Goal: Transaction & Acquisition: Purchase product/service

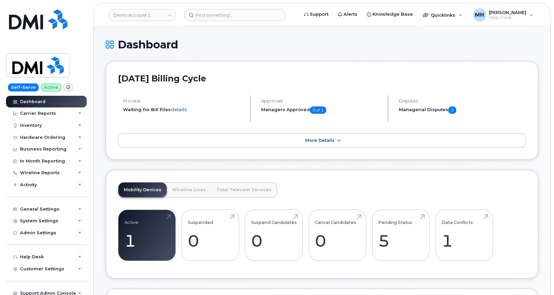
click at [249, 21] on header "Demo Account 1 Support Alerts Knowledge Base Quicklinks Suspend / Cancel Device…" at bounding box center [322, 14] width 458 height 23
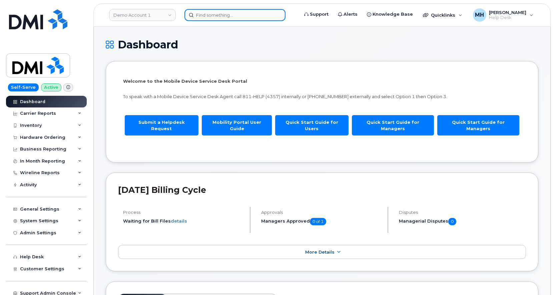
click at [249, 16] on input at bounding box center [235, 15] width 101 height 12
paste input "724-244-7193"
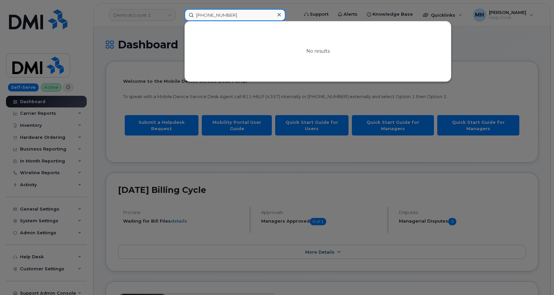
drag, startPoint x: 240, startPoint y: 12, endPoint x: 117, endPoint y: 12, distance: 123.2
click at [179, 12] on div "724-244-7193 No results" at bounding box center [239, 15] width 120 height 12
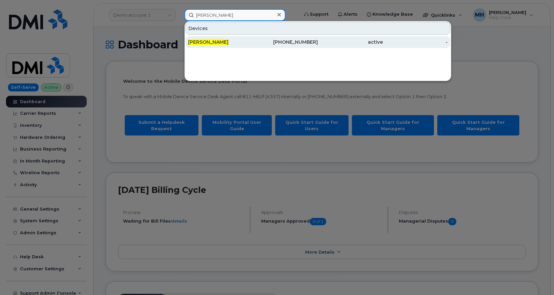
type input "amy steele"
click at [194, 40] on span "Amy Steele" at bounding box center [208, 42] width 40 height 6
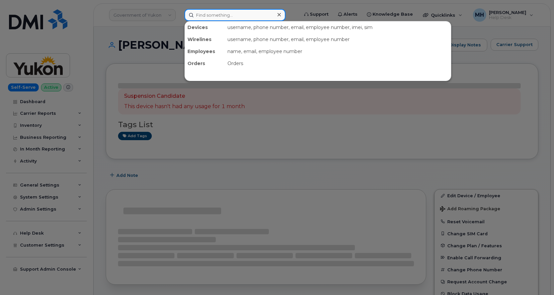
click at [207, 18] on input at bounding box center [235, 15] width 101 height 12
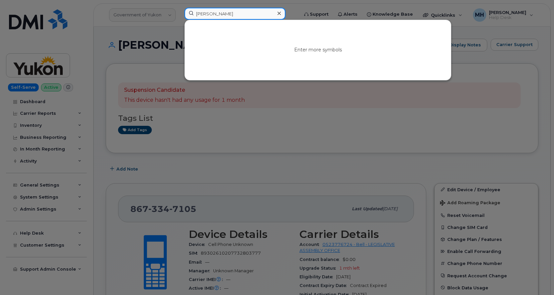
type input "amy ste"
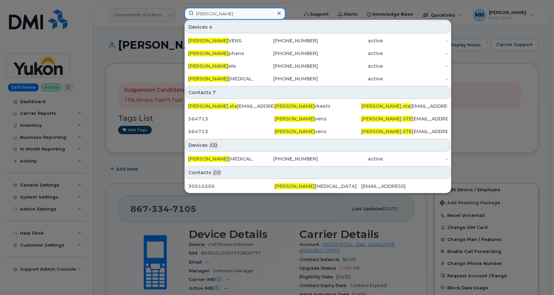
drag, startPoint x: 224, startPoint y: 15, endPoint x: 165, endPoint y: 17, distance: 58.4
click at [179, 17] on div "amy ste Devices 4 AMY STE VENS 202-407-5376 active - Amy Ste phens 780-204-0561…" at bounding box center [239, 15] width 120 height 15
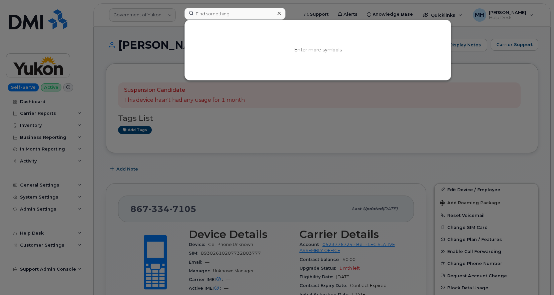
click at [157, 16] on div at bounding box center [277, 147] width 554 height 295
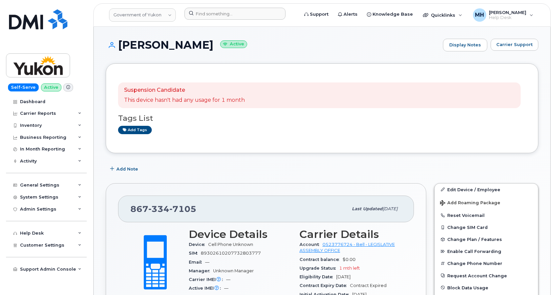
click at [157, 16] on link "Government of Yukon" at bounding box center [142, 14] width 67 height 13
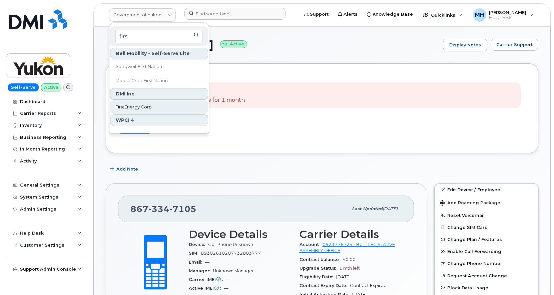
type input "firs"
click at [139, 105] on span "FirstEnergy Corp" at bounding box center [133, 107] width 36 height 7
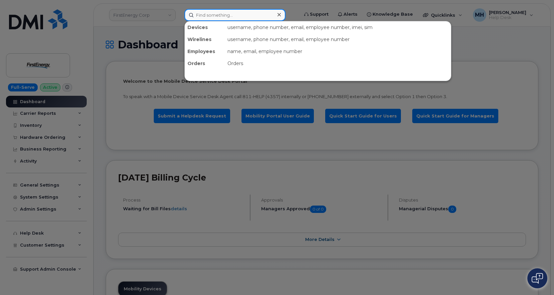
click at [254, 17] on input at bounding box center [235, 15] width 101 height 12
paste input "724-244-7193"
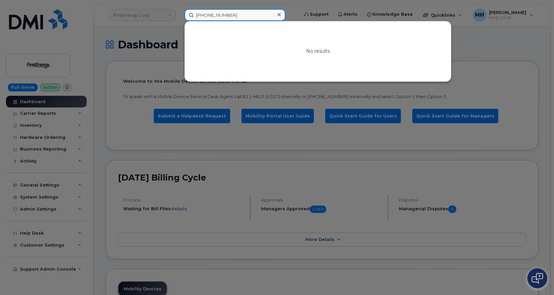
drag, startPoint x: 219, startPoint y: 12, endPoint x: 210, endPoint y: 12, distance: 9.3
click at [210, 12] on input "724-244-7193" at bounding box center [235, 15] width 101 height 12
drag, startPoint x: 246, startPoint y: 16, endPoint x: 214, endPoint y: 16, distance: 32.4
click at [214, 16] on input "724-244-7193" at bounding box center [235, 15] width 101 height 12
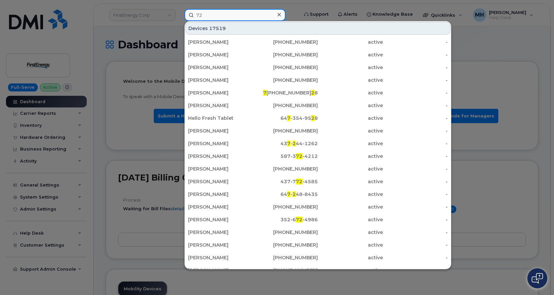
type input "7"
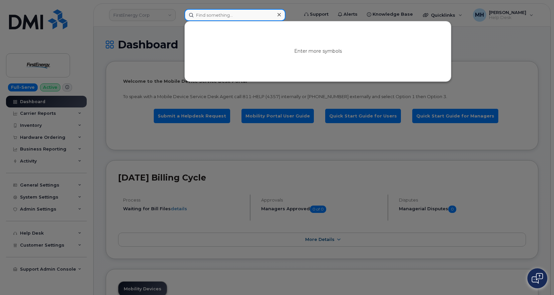
click at [238, 17] on input at bounding box center [235, 15] width 101 height 12
paste input "amy j bryner"
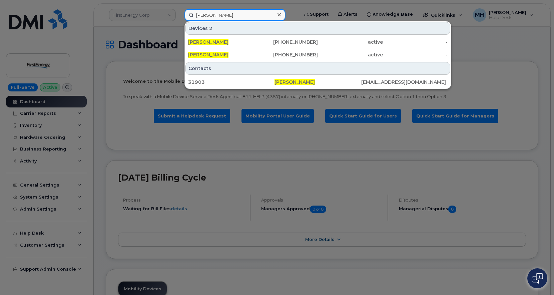
type input "amy j bryner"
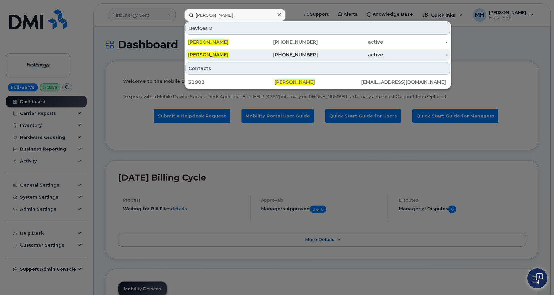
click at [318, 51] on div "724-244-7913" at bounding box center [350, 55] width 65 height 12
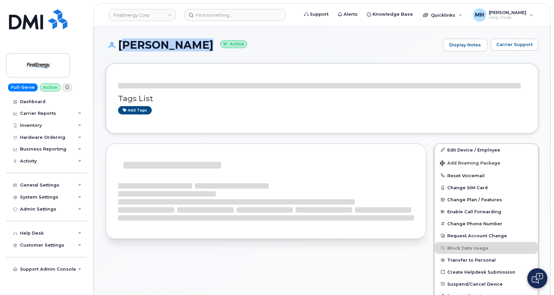
drag, startPoint x: 203, startPoint y: 47, endPoint x: 120, endPoint y: 46, distance: 82.8
click at [120, 46] on h1 "AMY J BRYNER Active" at bounding box center [273, 45] width 334 height 12
copy h1 "[PERSON_NAME]"
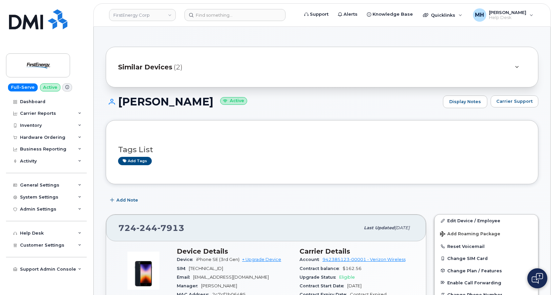
drag, startPoint x: 185, startPoint y: 238, endPoint x: 181, endPoint y: 233, distance: 6.7
click at [184, 238] on div "724 244 7913 Last updated Aug 12, 2025" at bounding box center [266, 228] width 320 height 27
drag, startPoint x: 184, startPoint y: 227, endPoint x: 119, endPoint y: 227, distance: 65.4
click at [119, 227] on div "724 244 7913" at bounding box center [239, 228] width 242 height 14
copy span "724 244 7913"
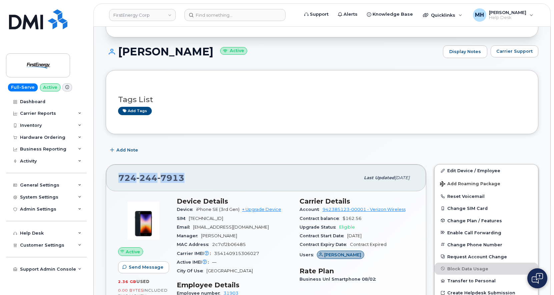
scroll to position [100, 0]
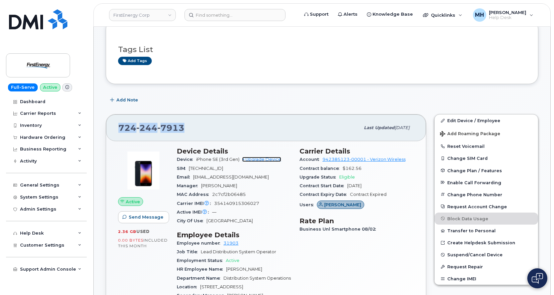
click at [265, 160] on link "+ Upgrade Device" at bounding box center [261, 159] width 39 height 5
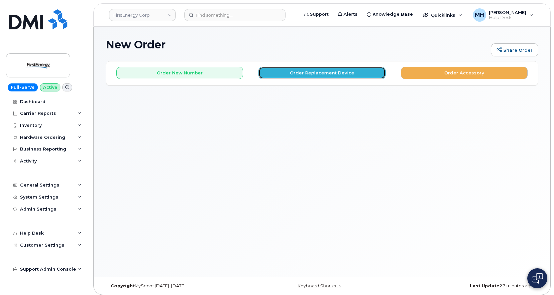
click at [285, 75] on button "Order Replacement Device" at bounding box center [322, 73] width 127 height 12
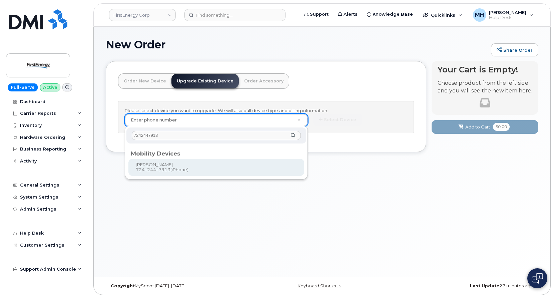
type input "7242447913"
type input "830594"
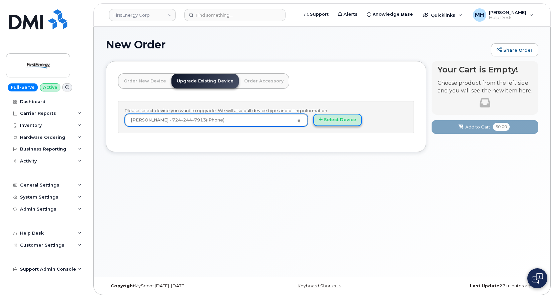
click at [320, 118] on icon "button" at bounding box center [321, 119] width 4 height 4
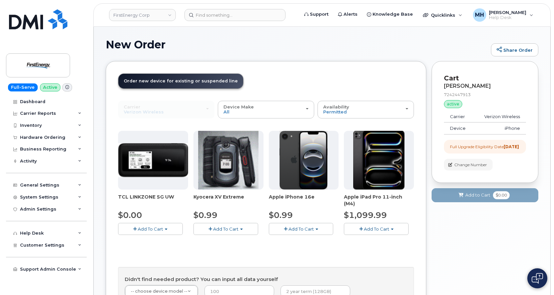
click at [310, 226] on button "Add To Cart" at bounding box center [301, 229] width 65 height 12
click at [304, 239] on link "$0.99 - 2 Year Upgrade" at bounding box center [303, 241] width 64 height 8
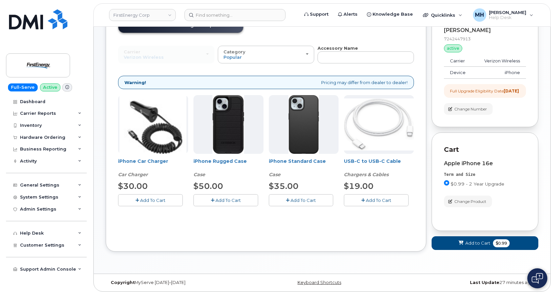
scroll to position [61, 0]
click at [173, 194] on button "Add To Cart" at bounding box center [150, 200] width 65 height 12
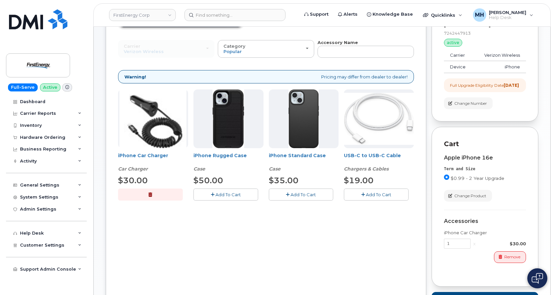
click at [373, 199] on button "Add To Cart" at bounding box center [376, 195] width 65 height 12
click at [289, 200] on button "Add To Cart" at bounding box center [301, 195] width 65 height 12
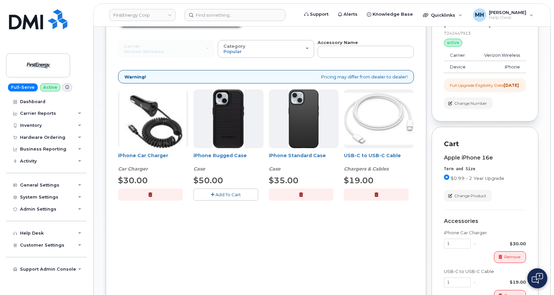
click at [250, 197] on button "Add To Cart" at bounding box center [226, 195] width 65 height 12
click at [277, 196] on button "button" at bounding box center [301, 195] width 65 height 12
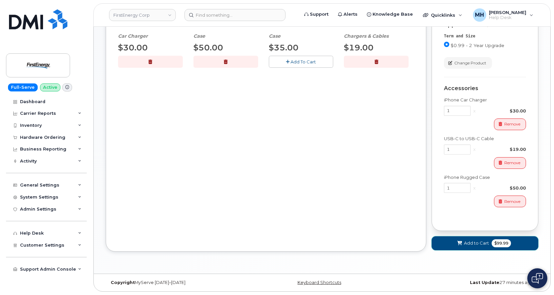
click at [449, 250] on button "Add to Cart $99.99" at bounding box center [485, 243] width 107 height 14
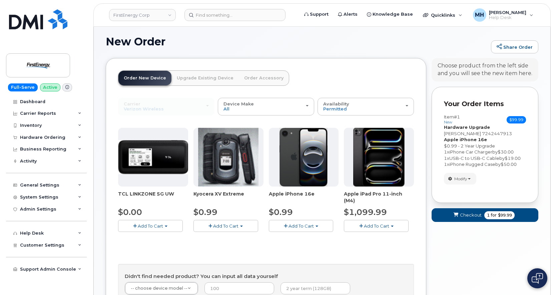
scroll to position [0, 0]
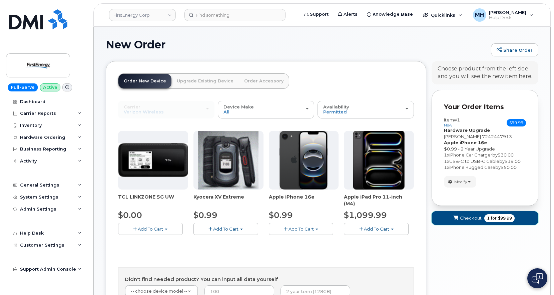
click at [453, 220] on span "submit" at bounding box center [456, 218] width 6 height 6
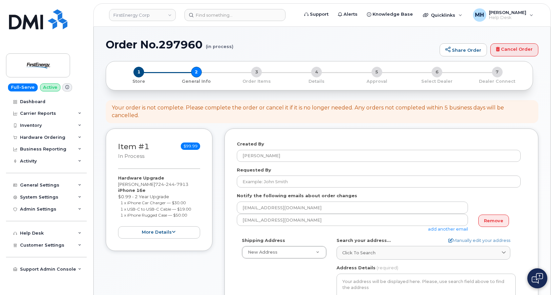
select select
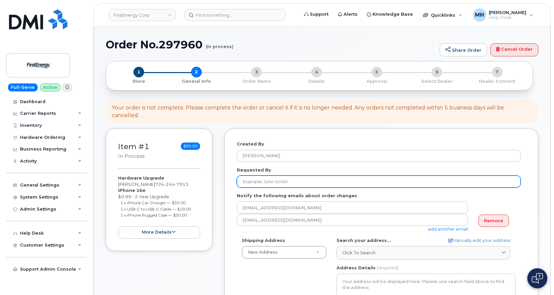
click at [270, 176] on input "Requested By" at bounding box center [379, 182] width 284 height 12
paste input "[PERSON_NAME]"
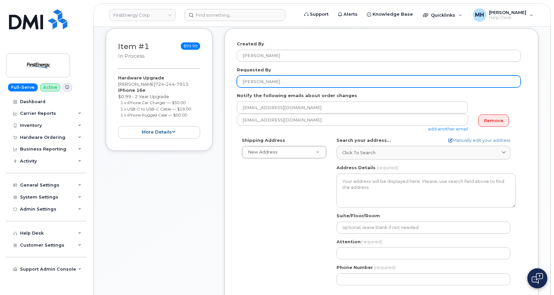
scroll to position [133, 0]
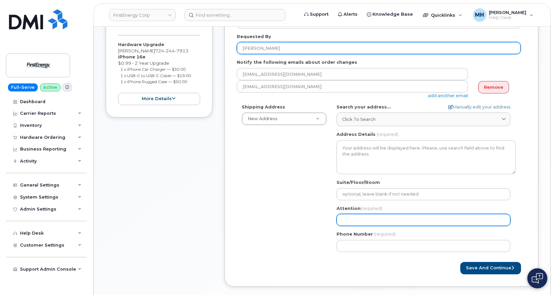
type input "[PERSON_NAME]"
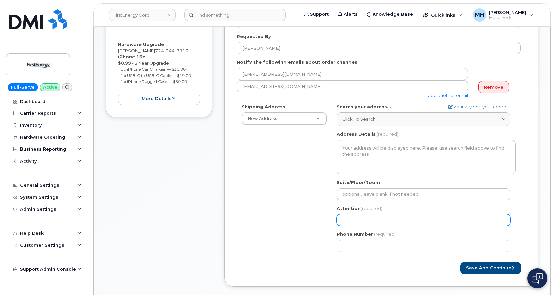
click at [363, 214] on input "Attention (required)" at bounding box center [424, 220] width 174 height 12
paste input "[PERSON_NAME]"
type input "[PERSON_NAME]"
select select
type input "[PERSON_NAME]"
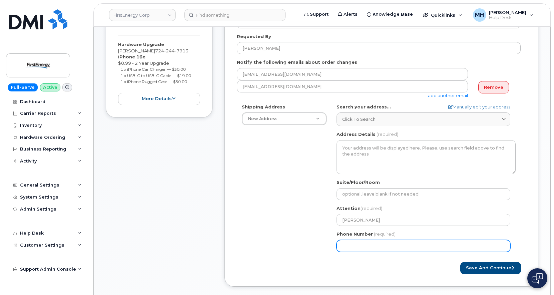
click at [371, 240] on input "Phone Number" at bounding box center [424, 246] width 174 height 12
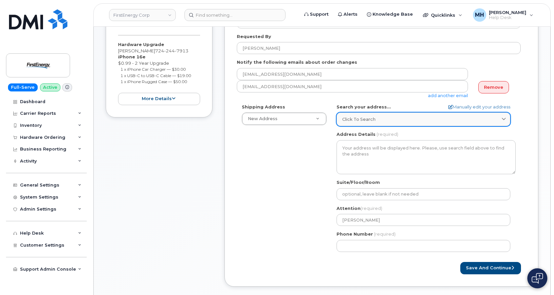
click at [392, 115] on link "Click to search" at bounding box center [424, 119] width 174 height 14
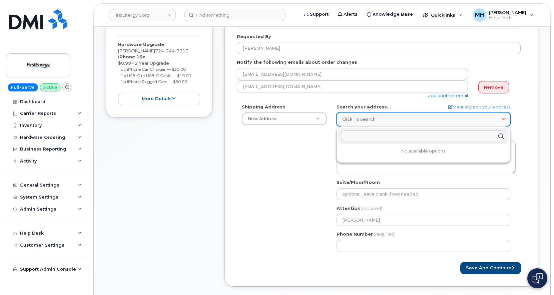
paste input "[STREET_ADDRESS]"
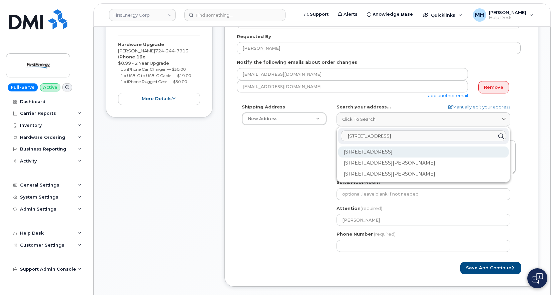
type input "[STREET_ADDRESS]"
click at [392, 147] on div "[STREET_ADDRESS]" at bounding box center [423, 152] width 171 height 11
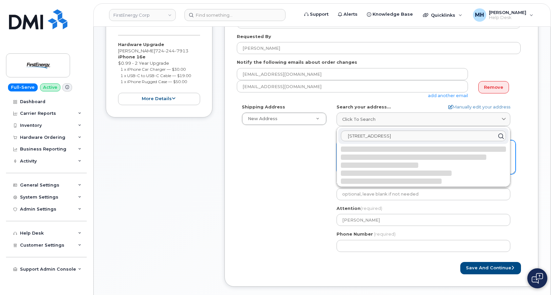
select select
type textarea "[STREET_ADDRESS]"
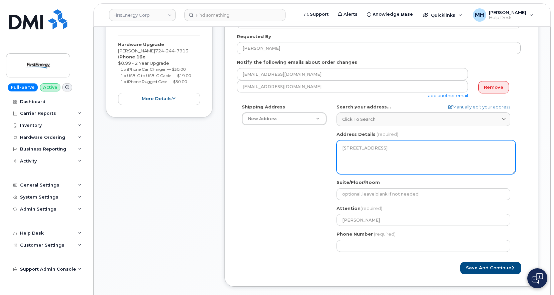
drag, startPoint x: 397, startPoint y: 139, endPoint x: 389, endPoint y: 139, distance: 7.3
click at [389, 140] on textarea "[STREET_ADDRESS]" at bounding box center [426, 157] width 179 height 34
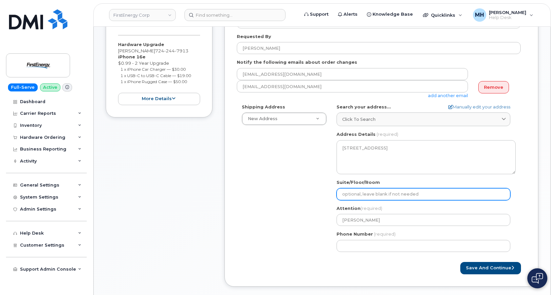
click at [395, 188] on input "Suite/Floor/Room" at bounding box center [424, 194] width 174 height 12
select select
type input "b"
select select
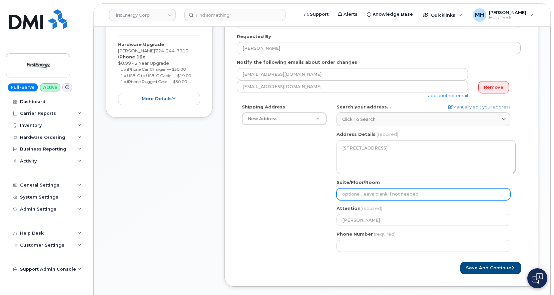
type input "B"
select select
type input "B1"
select select
type input "B10"
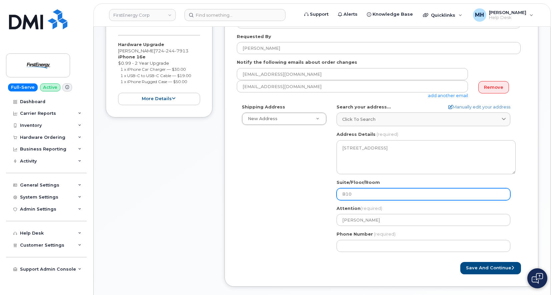
select select
type input "B100"
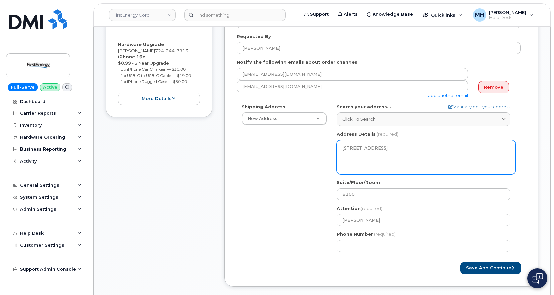
drag, startPoint x: 404, startPoint y: 140, endPoint x: 383, endPoint y: 138, distance: 21.1
click at [383, 140] on textarea "[STREET_ADDRESS]" at bounding box center [426, 157] width 179 height 34
click at [391, 154] on textarea "[STREET_ADDRESS]" at bounding box center [426, 157] width 179 height 34
click at [313, 176] on div "Shipping Address New Address New Address [STREET_ADDRESS]. [STREET_ADDRESS] [GE…" at bounding box center [379, 180] width 284 height 153
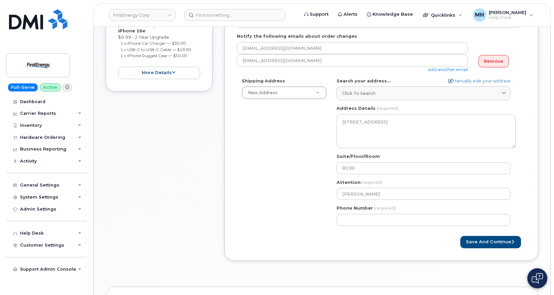
scroll to position [200, 0]
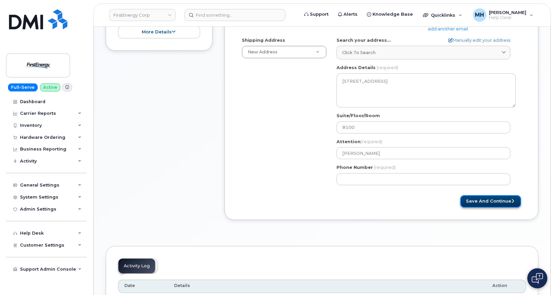
click at [496, 195] on button "Save and Continue" at bounding box center [491, 201] width 61 height 12
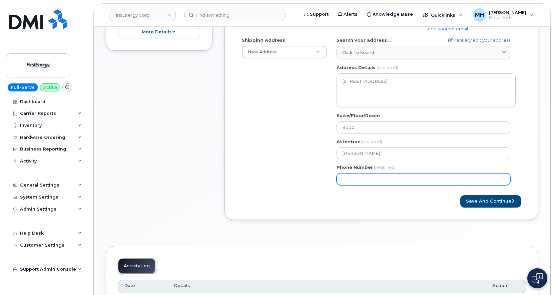
click at [364, 173] on input "Phone Number" at bounding box center [424, 179] width 174 height 12
select select
type input "7248509063"
click at [461, 195] on button "Save and Continue" at bounding box center [491, 201] width 61 height 12
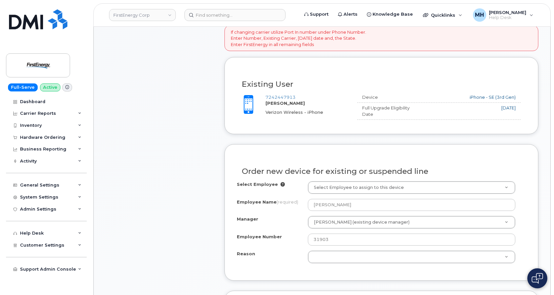
scroll to position [267, 0]
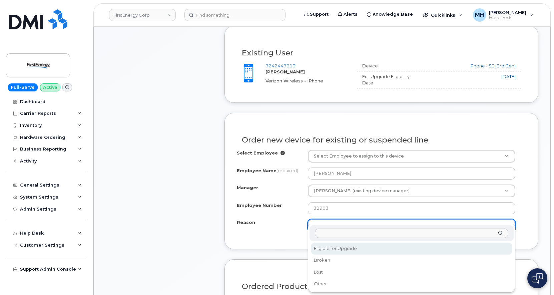
select select "eligible_for_upgrade"
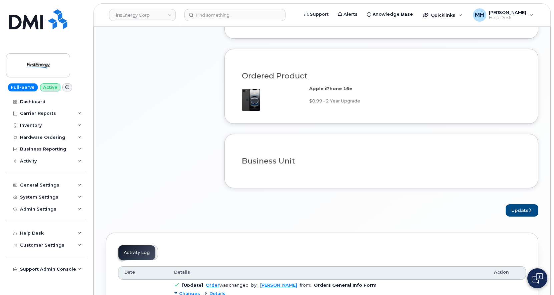
scroll to position [501, 0]
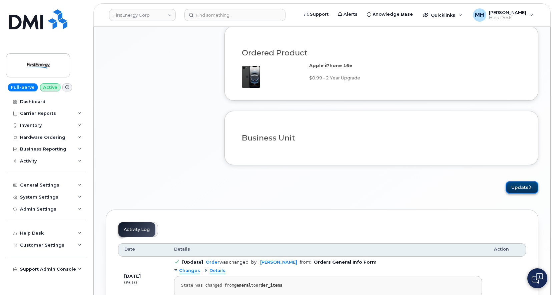
click at [523, 186] on button "Update" at bounding box center [522, 187] width 33 height 12
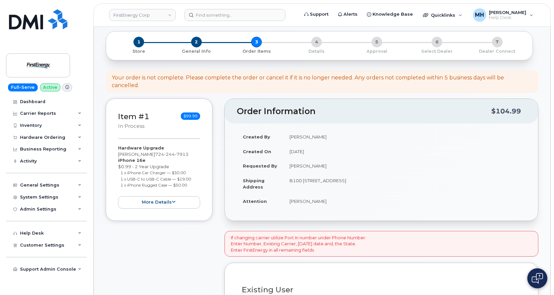
scroll to position [0, 0]
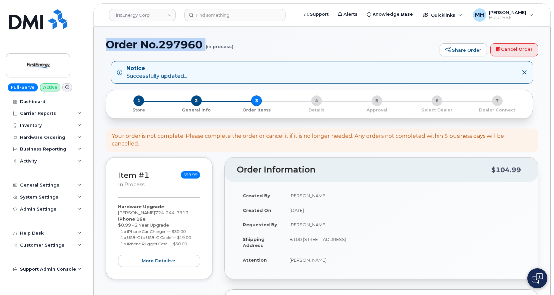
drag, startPoint x: 208, startPoint y: 45, endPoint x: 107, endPoint y: 44, distance: 100.1
click at [107, 44] on h1 "Order No.297960 (in process)" at bounding box center [271, 45] width 331 height 12
copy h1 "Order No.297960"
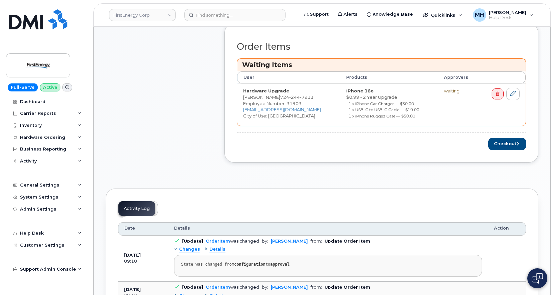
scroll to position [267, 0]
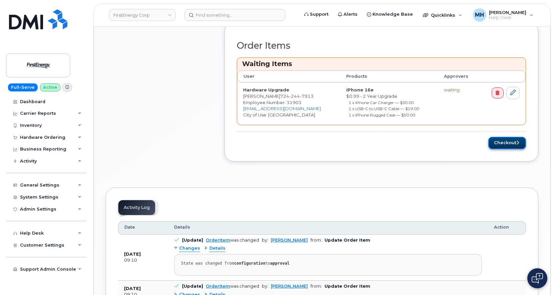
click at [507, 137] on button "Checkout" at bounding box center [508, 143] width 38 height 12
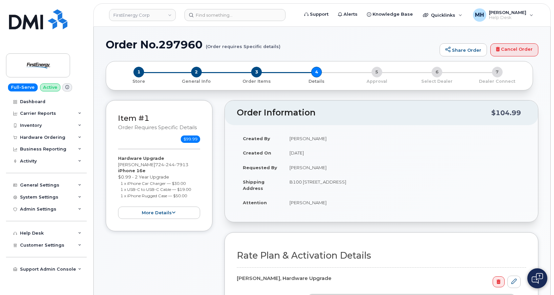
drag, startPoint x: 412, startPoint y: 180, endPoint x: 287, endPoint y: 180, distance: 124.5
click at [287, 180] on td "B100 [STREET_ADDRESS]" at bounding box center [405, 185] width 243 height 21
copy td "B100 [STREET_ADDRESS]"
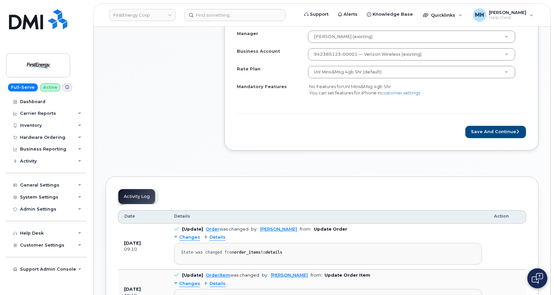
scroll to position [267, 0]
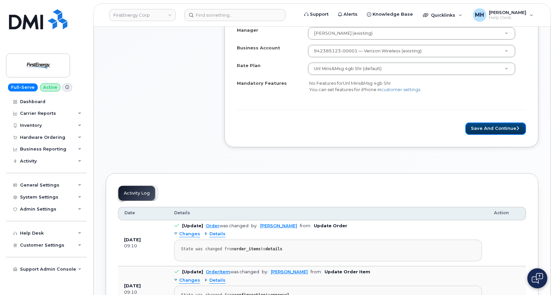
drag, startPoint x: 494, startPoint y: 130, endPoint x: 382, endPoint y: 129, distance: 112.5
click at [495, 130] on button "Save and Continue" at bounding box center [496, 128] width 61 height 12
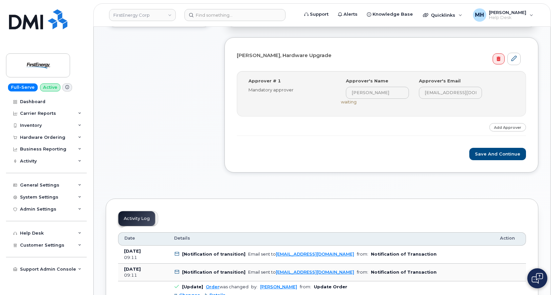
scroll to position [200, 0]
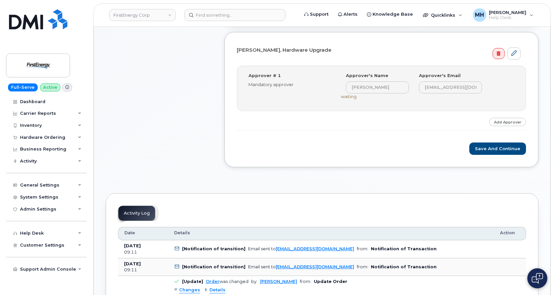
click at [482, 158] on div "AMY J BRYNER, Hardware Upgrade Step-by-step approvals: Jonathan M Trout » Appro…" at bounding box center [382, 99] width 314 height 135
click at [489, 151] on button "Save and Continue" at bounding box center [498, 149] width 57 height 12
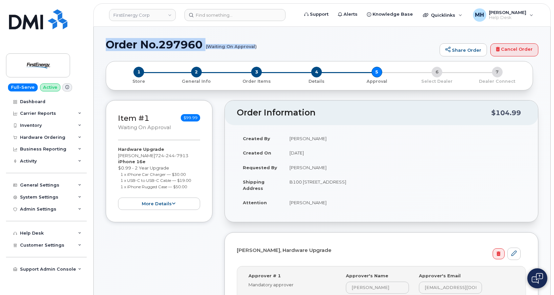
drag, startPoint x: 106, startPoint y: 46, endPoint x: 256, endPoint y: 46, distance: 149.9
click at [256, 46] on h1 "Order No.297960 (Waiting On Approval)" at bounding box center [271, 45] width 331 height 12
copy h1 "Order No.297960 (Waiting On Approval"
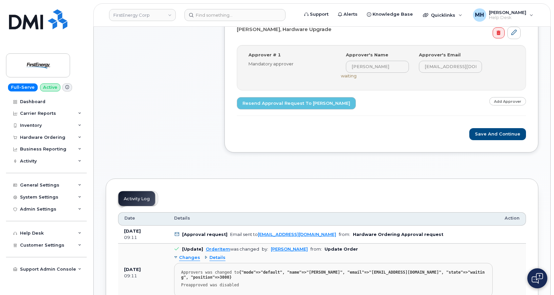
scroll to position [133, 0]
